Goal: Information Seeking & Learning: Learn about a topic

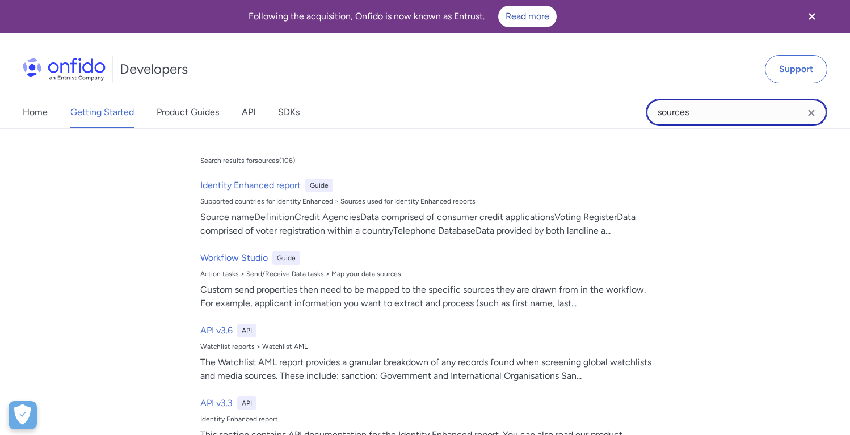
click at [672, 112] on input "sources" at bounding box center [735, 112] width 181 height 27
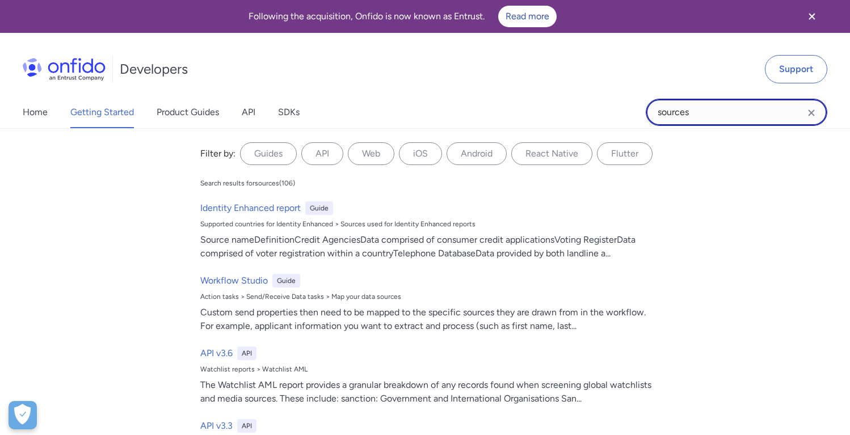
click at [672, 112] on input "sources" at bounding box center [735, 112] width 181 height 27
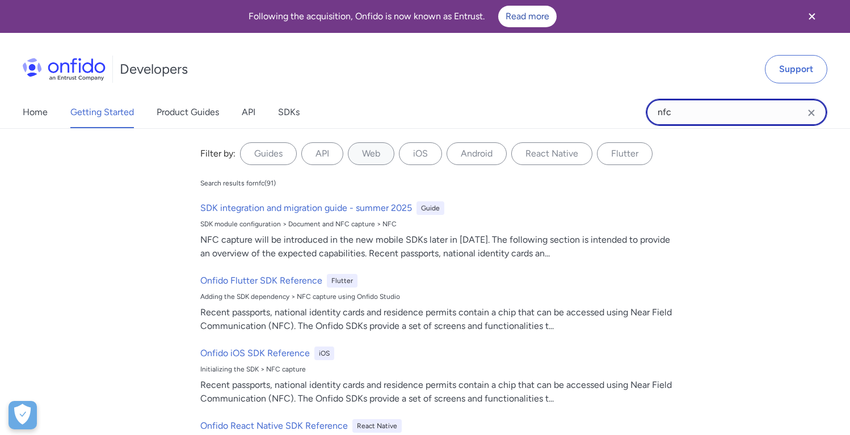
type input "nfc"
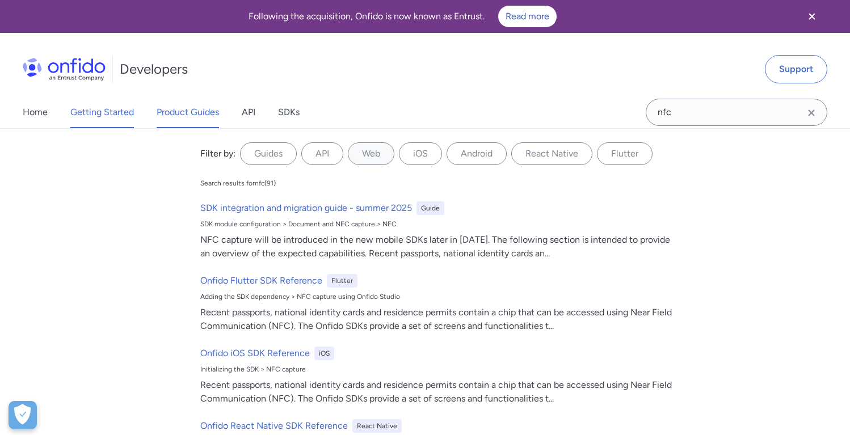
click at [197, 107] on link "Product Guides" at bounding box center [188, 112] width 62 height 32
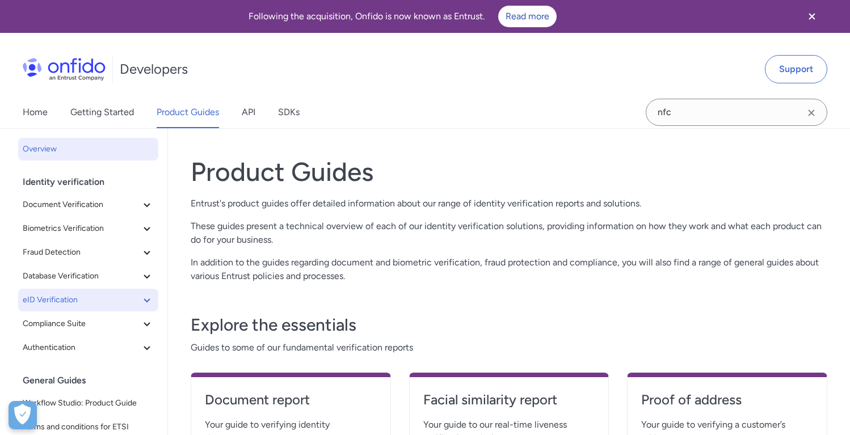
click at [73, 296] on span "eID Verification" at bounding box center [81, 300] width 117 height 14
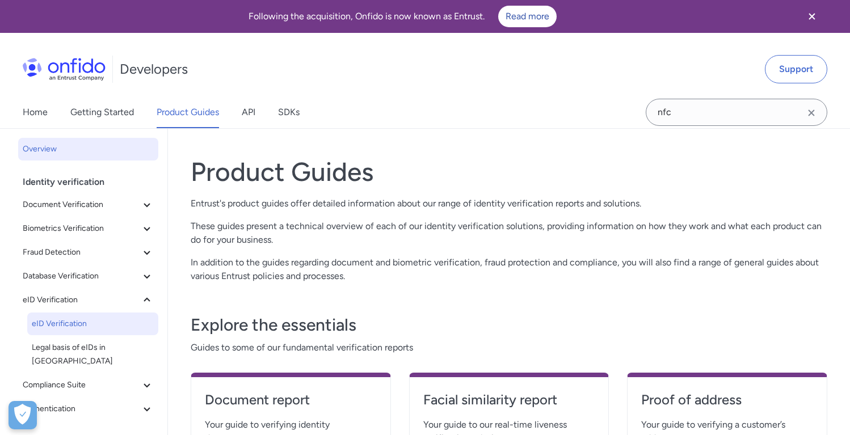
click at [104, 332] on link "eID Verification" at bounding box center [92, 324] width 131 height 23
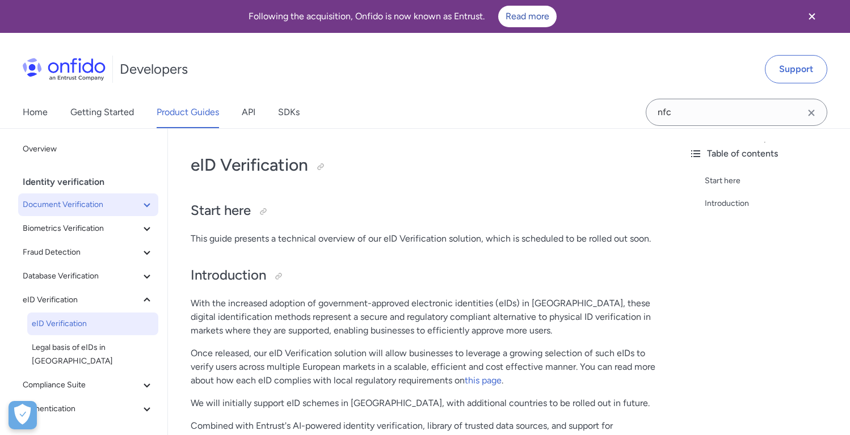
click at [153, 205] on icon at bounding box center [147, 205] width 14 height 14
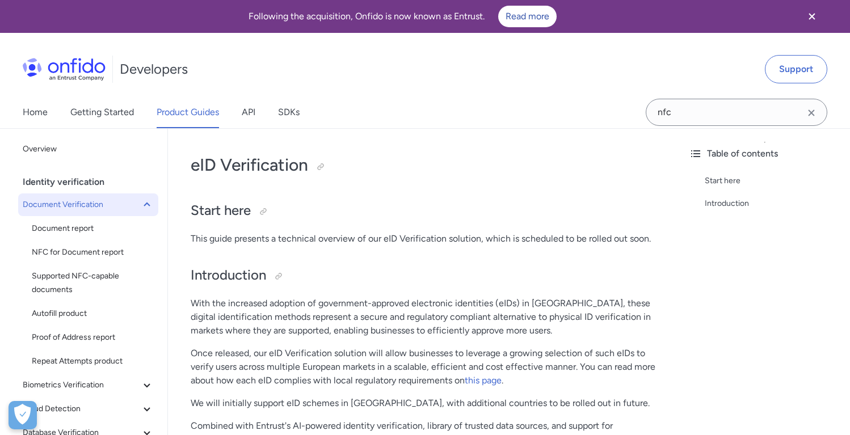
click at [147, 205] on icon at bounding box center [147, 205] width 14 height 14
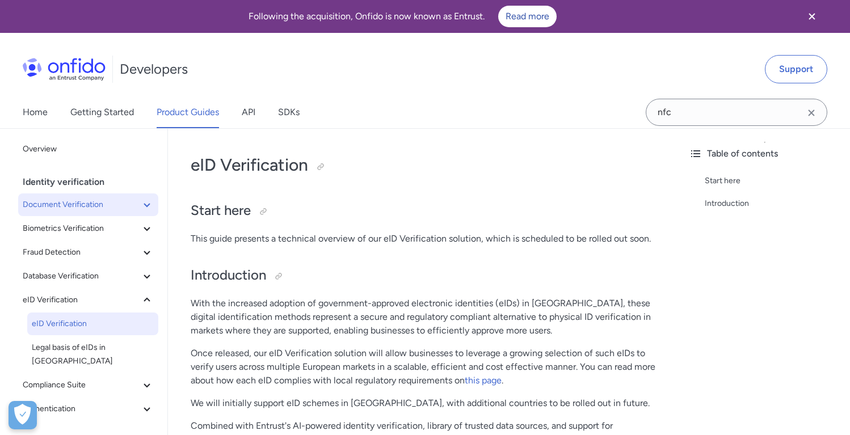
click at [147, 205] on icon at bounding box center [147, 205] width 14 height 14
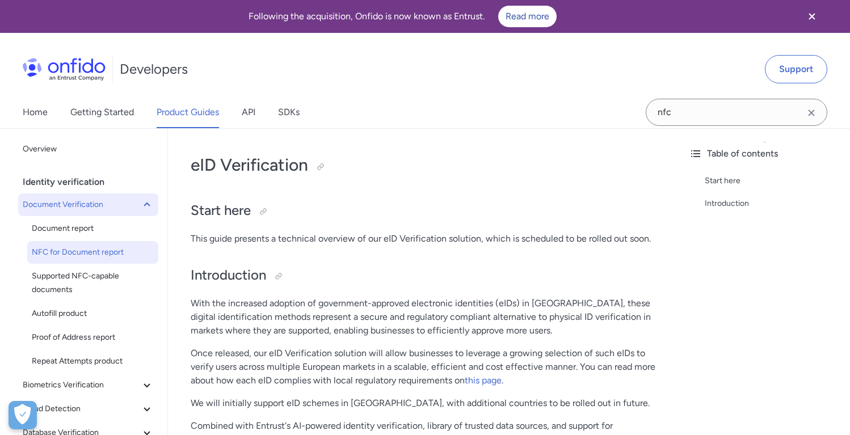
click at [85, 254] on span "NFC for Document report" at bounding box center [93, 253] width 122 height 14
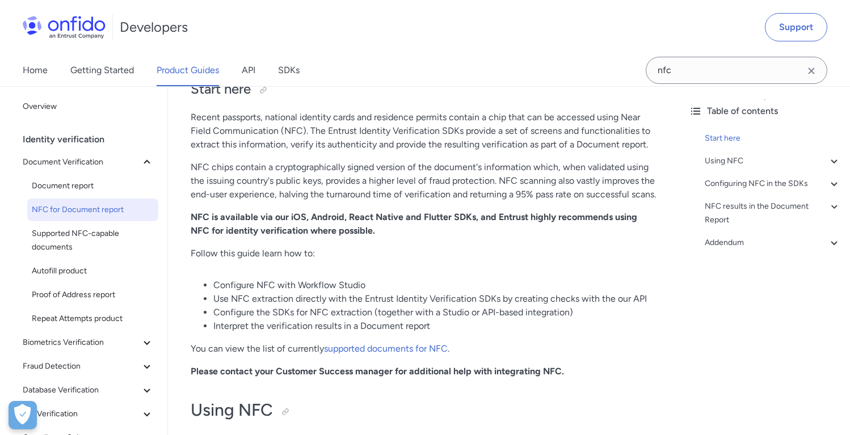
scroll to position [123, 0]
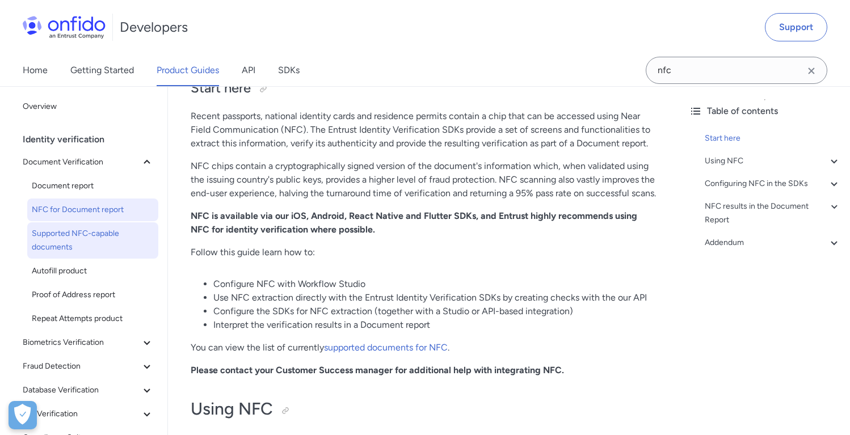
click at [97, 234] on span "Supported NFC-capable documents" at bounding box center [93, 240] width 122 height 27
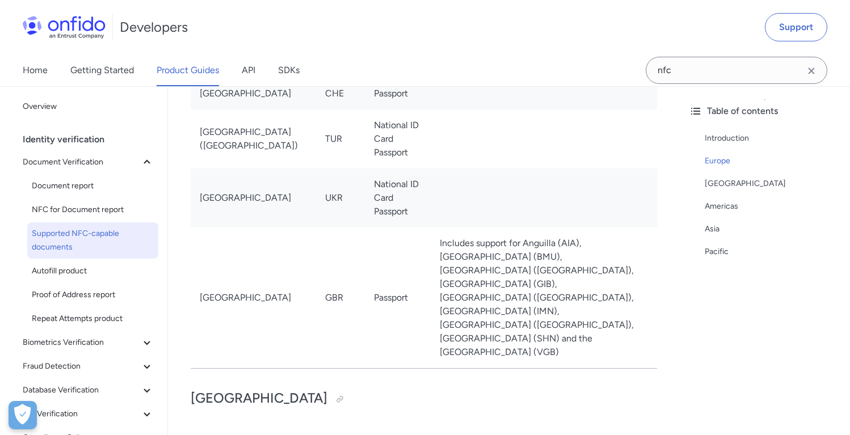
scroll to position [2351, 0]
click at [84, 213] on span "NFC for Document report" at bounding box center [93, 210] width 122 height 14
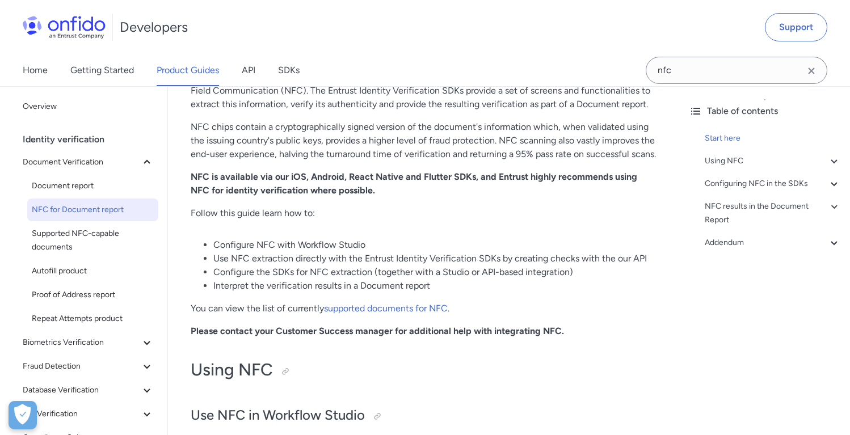
scroll to position [160, 0]
